Goal: Task Accomplishment & Management: Use online tool/utility

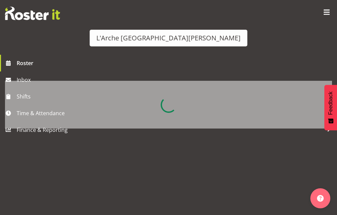
click at [320, 53] on span "button" at bounding box center [319, 57] width 9 height 9
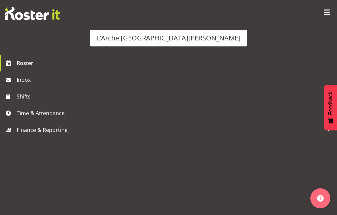
click at [174, 34] on button "2 Locations" at bounding box center [137, 26] width 74 height 15
click at [116, 100] on span "56b" at bounding box center [110, 97] width 10 height 5
click at [104, 100] on input "56b" at bounding box center [102, 97] width 4 height 4
checkbox input "true"
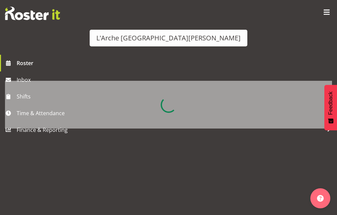
click at [332, 76] on div "[DATE] - [DATE] [DATE] Day Week Fortnight Month Agenda Time Scale Month calenda…" at bounding box center [168, 209] width 327 height 267
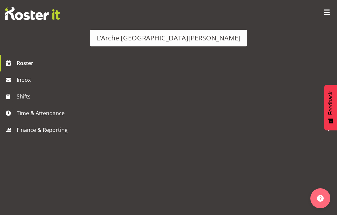
click at [318, 53] on span "button" at bounding box center [319, 57] width 9 height 9
click at [237, 143] on select "Staff Role Shift - Horizontal Shift - Vertical Staff - Location" at bounding box center [168, 135] width 137 height 16
click at [235, 143] on select "Staff Role Shift - Horizontal Shift - Vertical Staff - Location" at bounding box center [168, 135] width 137 height 16
click at [237, 143] on select "Staff Role Shift - Horizontal Shift - Vertical Staff - Location" at bounding box center [168, 135] width 137 height 16
select select "shiftH"
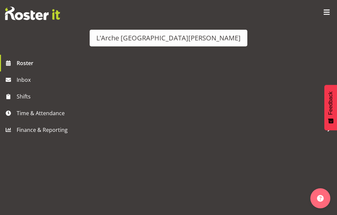
click at [235, 143] on select "Staff Role Shift - Horizontal Shift - Vertical Staff - Location" at bounding box center [168, 135] width 137 height 16
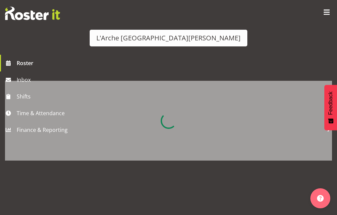
scroll to position [0, 3838]
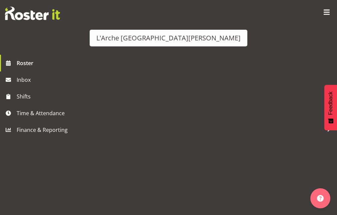
click at [117, 156] on td "Timeline Week of August 31, 2025" at bounding box center [114, 176] width 7 height 113
click at [321, 36] on span "button" at bounding box center [319, 40] width 2 height 8
click at [237, 143] on select "Staff Role Shift - Horizontal Shift - Vertical Staff - Location" at bounding box center [168, 135] width 137 height 16
click at [153, 31] on span "3 Locations" at bounding box center [137, 27] width 33 height 8
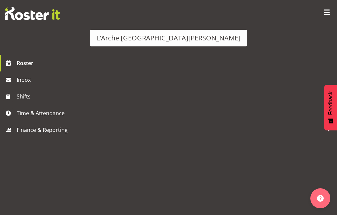
click at [113, 76] on span "30" at bounding box center [109, 73] width 8 height 5
click at [104, 76] on input "30" at bounding box center [102, 73] width 4 height 4
checkbox input "true"
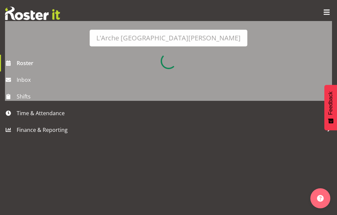
click at [200, 143] on div "[DATE] - [DATE] [DATE] Timeline Day Timeline Week Timeline Fortnight Timeline M…" at bounding box center [168, 149] width 327 height 267
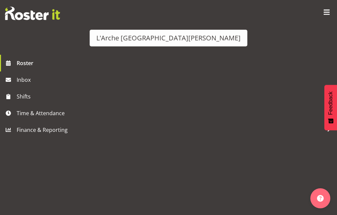
click at [194, 100] on div at bounding box center [168, 114] width 327 height 186
click at [321, 8] on span at bounding box center [321, 9] width 8 height 8
click at [245, 65] on link "Log Out" at bounding box center [168, 74] width 153 height 19
